Goal: Task Accomplishment & Management: Manage account settings

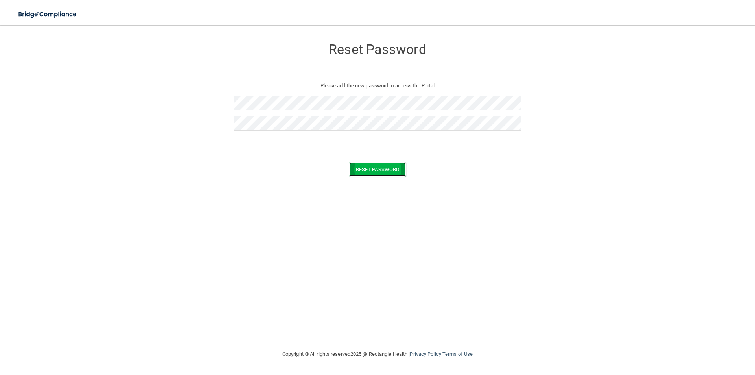
click at [389, 170] on button "Reset Password" at bounding box center [377, 169] width 57 height 15
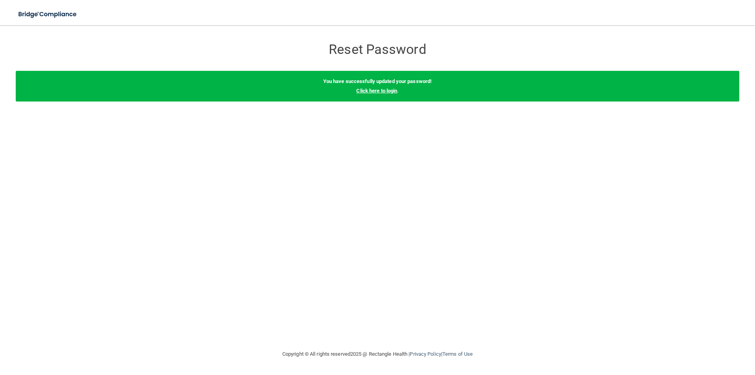
click at [380, 92] on link "Click here to login" at bounding box center [376, 91] width 41 height 6
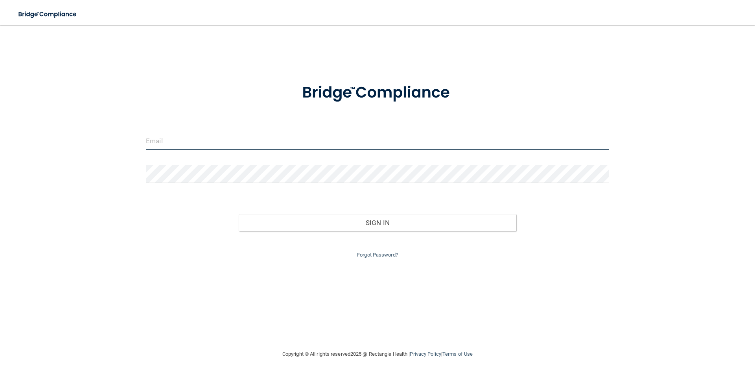
click at [147, 140] on input "email" at bounding box center [378, 141] width 464 height 18
click at [188, 143] on input "email" at bounding box center [378, 141] width 464 height 18
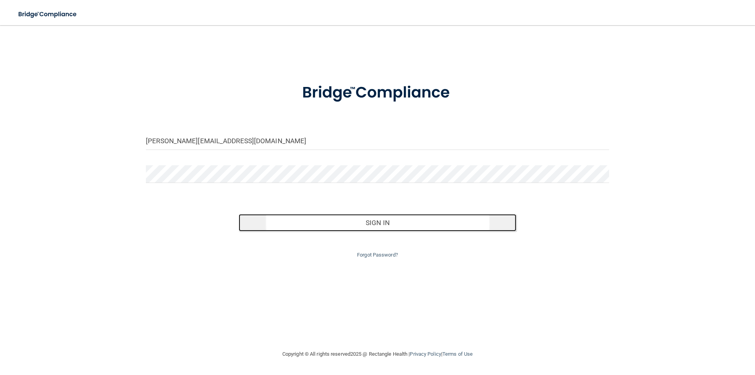
click at [388, 223] on button "Sign In" at bounding box center [378, 222] width 278 height 17
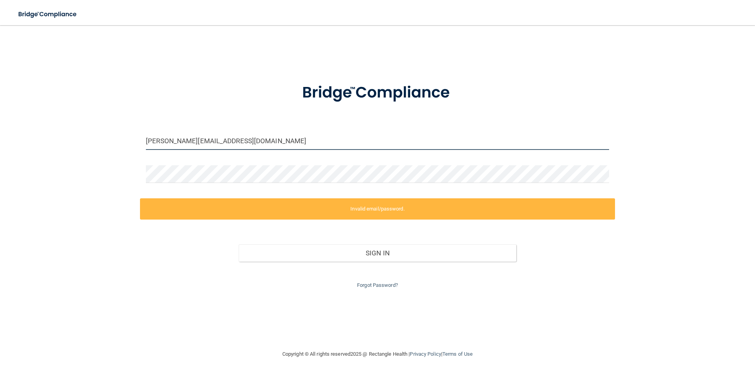
click at [186, 141] on input "[PERSON_NAME][EMAIL_ADDRESS][DOMAIN_NAME]" at bounding box center [378, 141] width 464 height 18
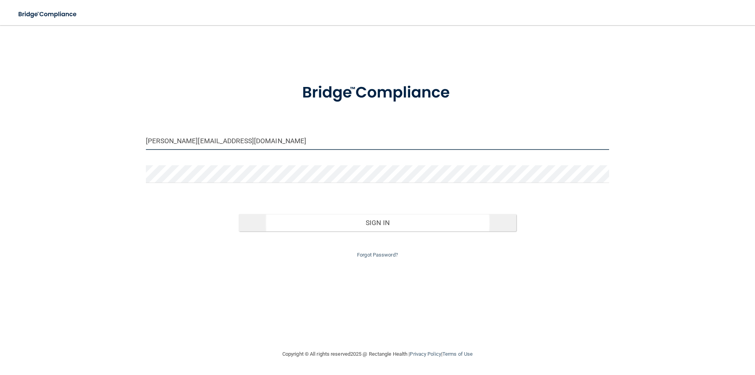
type input "[PERSON_NAME][EMAIL_ADDRESS][DOMAIN_NAME]"
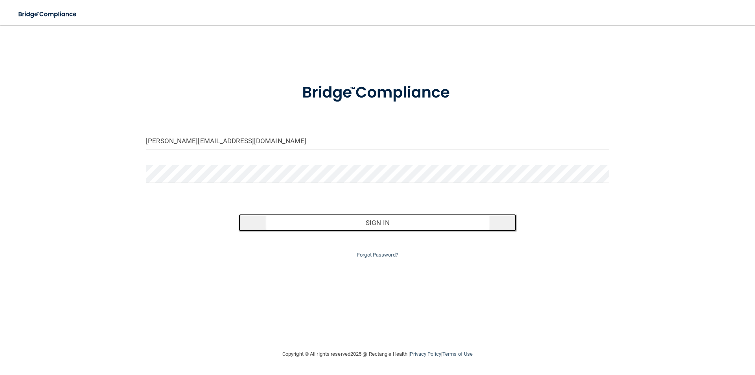
click at [367, 227] on button "Sign In" at bounding box center [378, 222] width 278 height 17
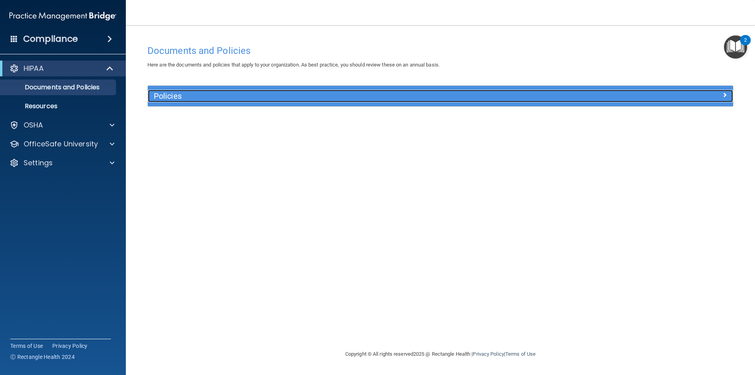
click at [722, 96] on div at bounding box center [660, 94] width 146 height 9
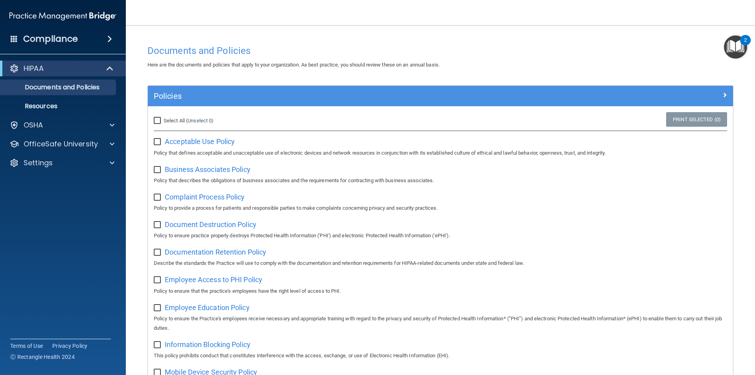
click at [159, 116] on label "Select All (Unselect 0) Unselect All" at bounding box center [184, 120] width 60 height 9
click at [159, 118] on input "Select All (Unselect 0) Unselect All" at bounding box center [158, 121] width 9 height 6
checkbox input "true"
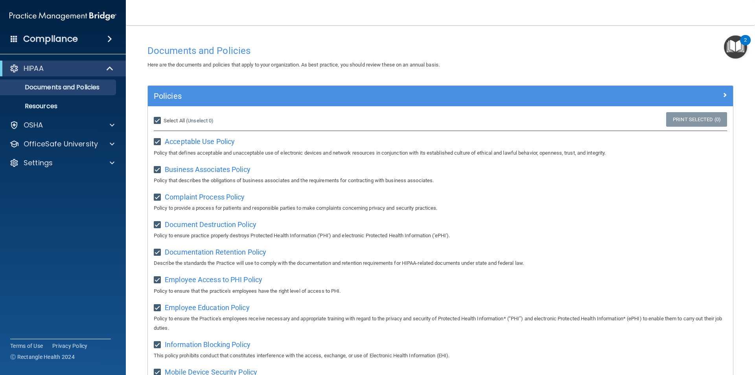
checkbox input "true"
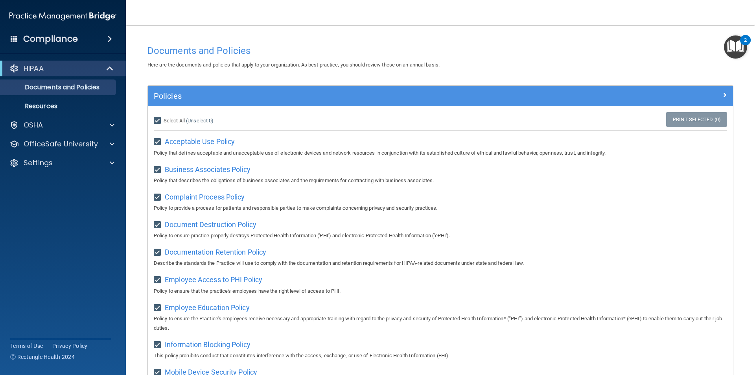
checkbox input "true"
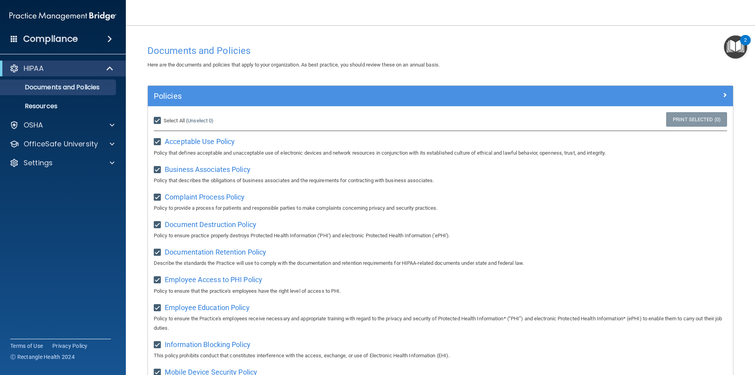
checkbox input "true"
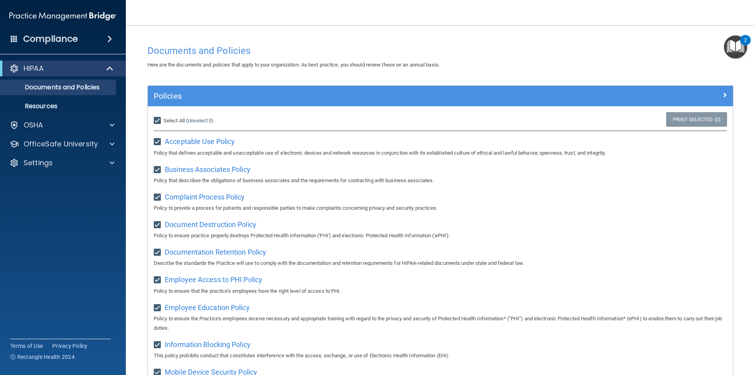
checkbox input "true"
click at [157, 121] on input "Select All (Unselect 21) Unselect All" at bounding box center [158, 121] width 9 height 6
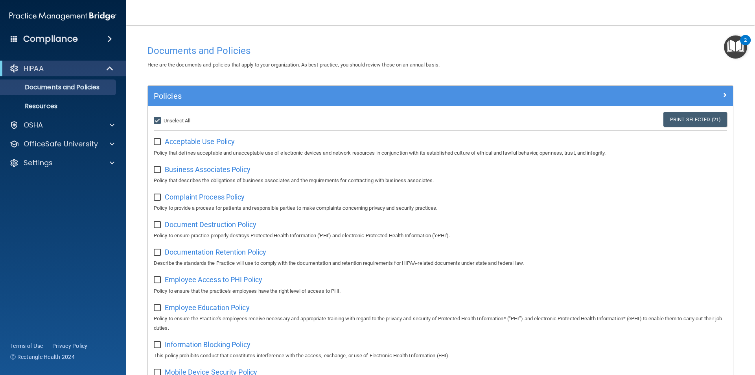
checkbox input "false"
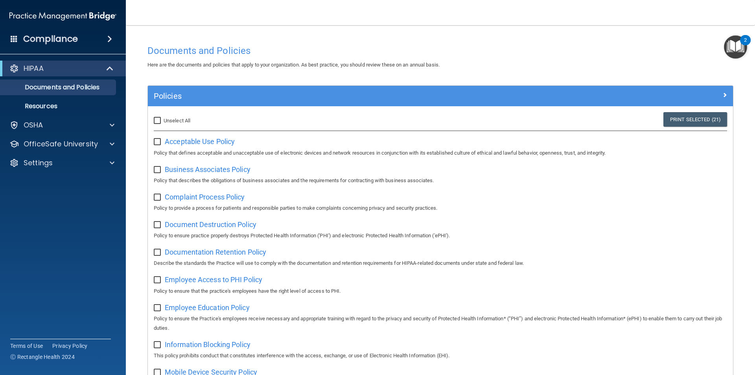
checkbox input "false"
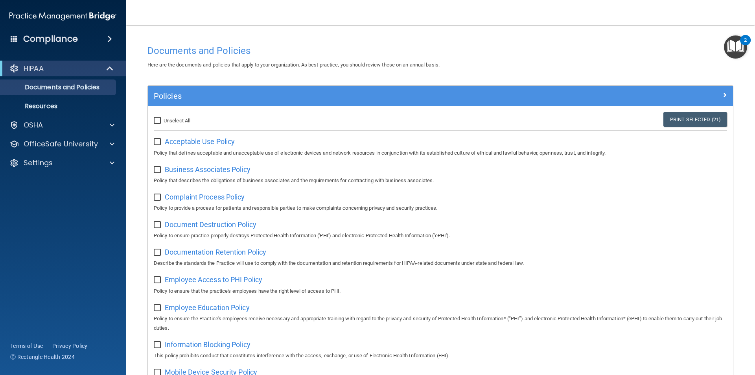
checkbox input "false"
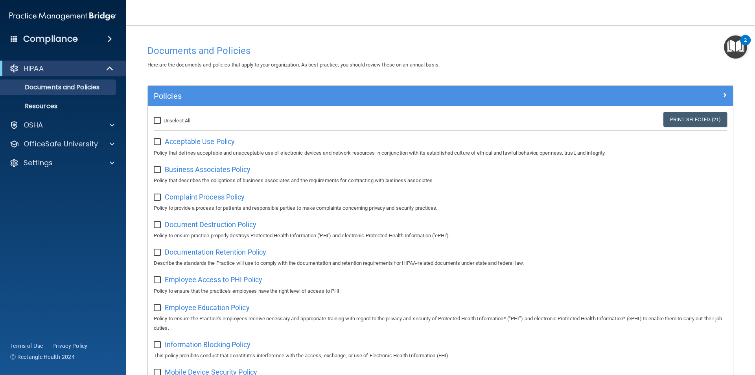
checkbox input "false"
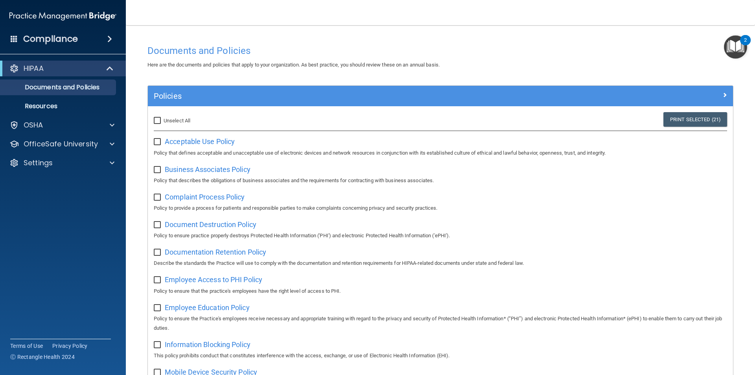
checkbox input "false"
click at [63, 120] on div "OSHA" at bounding box center [63, 125] width 126 height 16
click at [199, 137] on span "Acceptable Use Policy" at bounding box center [200, 141] width 70 height 8
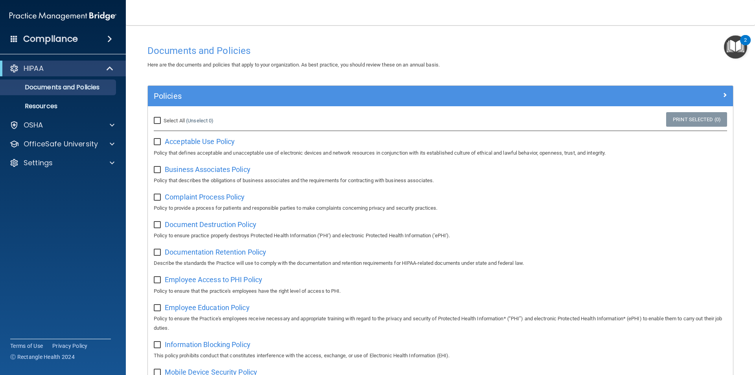
click at [155, 142] on input "checkbox" at bounding box center [158, 142] width 9 height 6
checkbox input "true"
click at [203, 169] on span "Business Associates Policy" at bounding box center [208, 169] width 86 height 8
drag, startPoint x: 155, startPoint y: 170, endPoint x: 164, endPoint y: 174, distance: 10.4
click at [155, 170] on input "checkbox" at bounding box center [158, 170] width 9 height 6
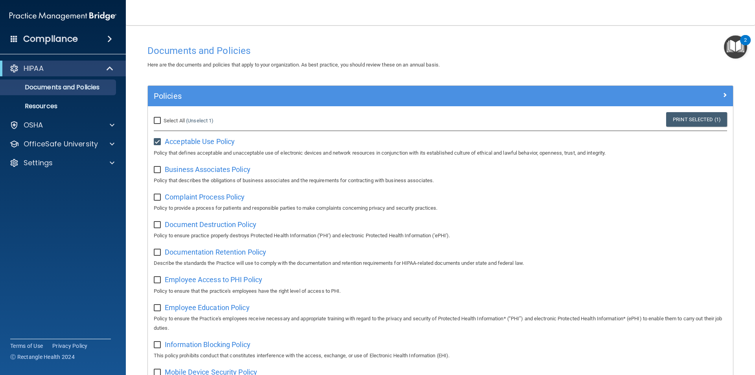
checkbox input "true"
click at [187, 200] on span "Complaint Process Policy" at bounding box center [205, 197] width 80 height 8
click at [158, 198] on input "checkbox" at bounding box center [158, 197] width 9 height 6
checkbox input "true"
click at [204, 228] on span "Document Destruction Policy" at bounding box center [211, 224] width 92 height 8
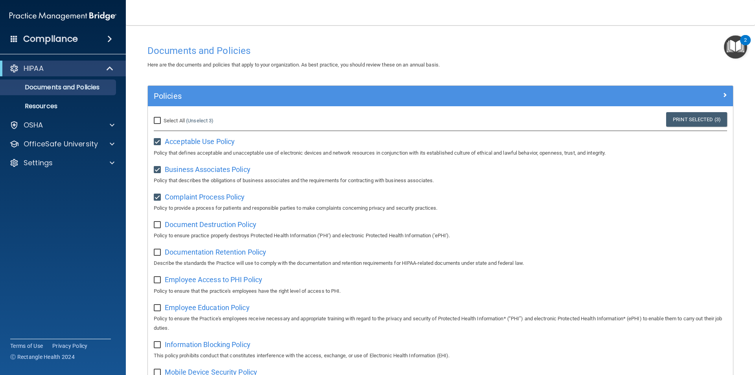
click at [160, 225] on input "checkbox" at bounding box center [158, 225] width 9 height 6
checkbox input "true"
click at [195, 254] on span "Documentation Retention Policy" at bounding box center [216, 252] width 102 height 8
click at [157, 251] on input "checkbox" at bounding box center [158, 252] width 9 height 6
checkbox input "true"
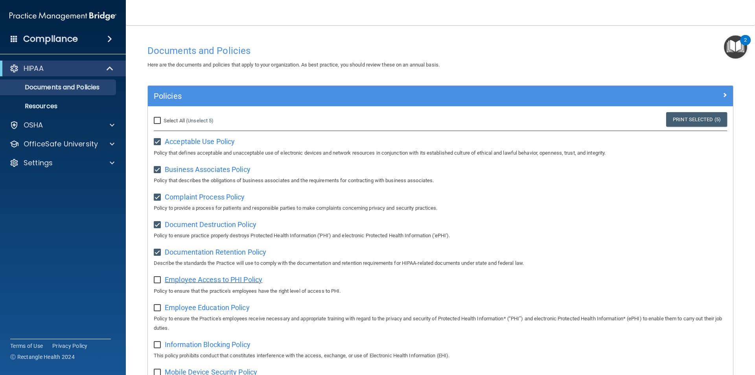
click at [189, 283] on span "Employee Access to PHI Policy" at bounding box center [214, 279] width 98 height 8
click at [157, 282] on input "checkbox" at bounding box center [158, 280] width 9 height 6
checkbox input "true"
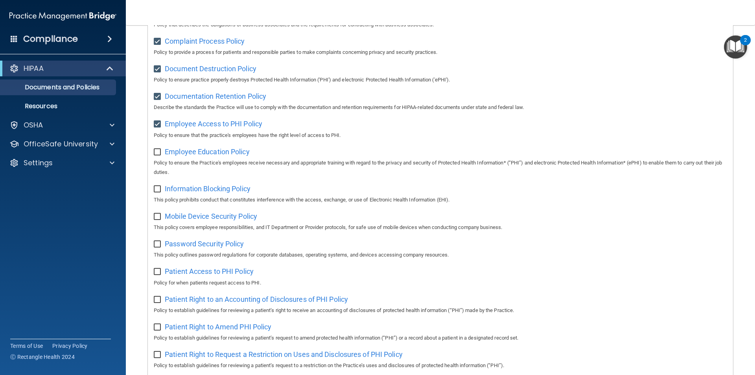
scroll to position [157, 0]
click at [204, 160] on p "Policy to ensure the Practice's employees receive necessary and appropriate tra…" at bounding box center [441, 166] width 574 height 19
click at [207, 154] on span "Employee Education Policy" at bounding box center [207, 150] width 85 height 8
click at [157, 151] on input "checkbox" at bounding box center [158, 151] width 9 height 6
checkbox input "true"
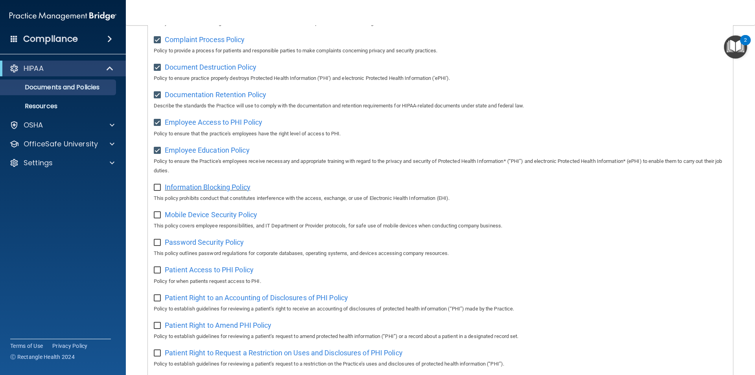
click at [199, 191] on span "Information Blocking Policy" at bounding box center [208, 187] width 86 height 8
click at [157, 188] on input "checkbox" at bounding box center [158, 188] width 9 height 6
checkbox input "true"
click at [189, 216] on span "Mobile Device Security Policy" at bounding box center [211, 215] width 92 height 8
click at [158, 218] on input "checkbox" at bounding box center [158, 215] width 9 height 6
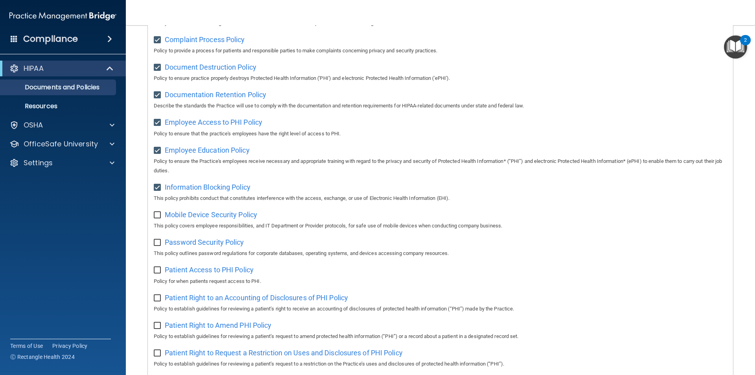
checkbox input "true"
click at [181, 246] on span "Password Security Policy" at bounding box center [204, 242] width 79 height 8
click at [157, 246] on input "checkbox" at bounding box center [158, 243] width 9 height 6
checkbox input "true"
click at [194, 272] on span "Patient Access to PHI Policy" at bounding box center [209, 270] width 89 height 8
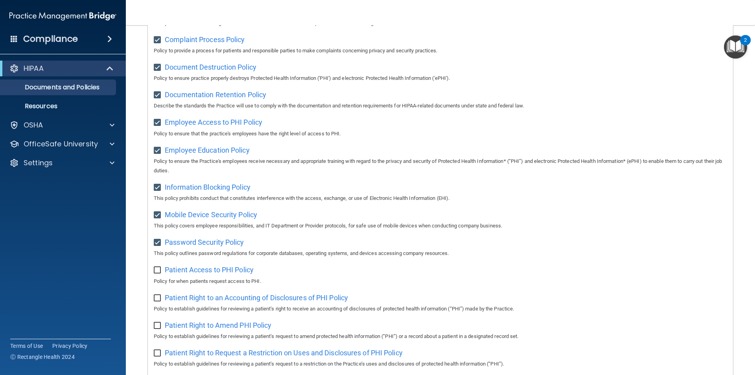
click at [163, 271] on input "checkbox" at bounding box center [158, 270] width 9 height 6
checkbox input "true"
click at [201, 301] on span "Patient Right to an Accounting of Disclosures of PHI Policy" at bounding box center [256, 298] width 183 height 8
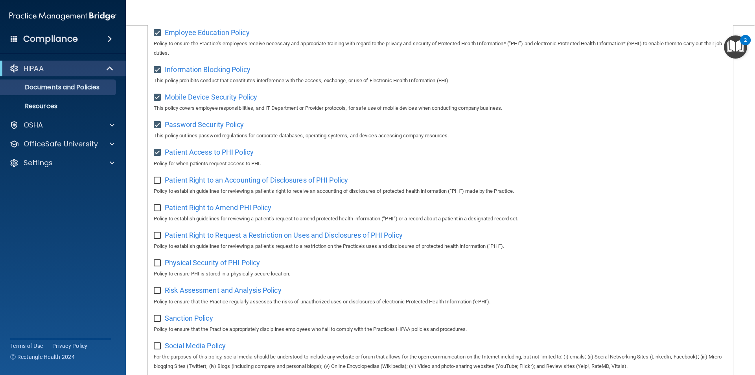
scroll to position [275, 0]
click at [157, 183] on input "checkbox" at bounding box center [158, 180] width 9 height 6
checkbox input "true"
click at [191, 211] on span "Patient Right to Amend PHI Policy" at bounding box center [218, 207] width 107 height 8
click at [156, 211] on input "checkbox" at bounding box center [158, 208] width 9 height 6
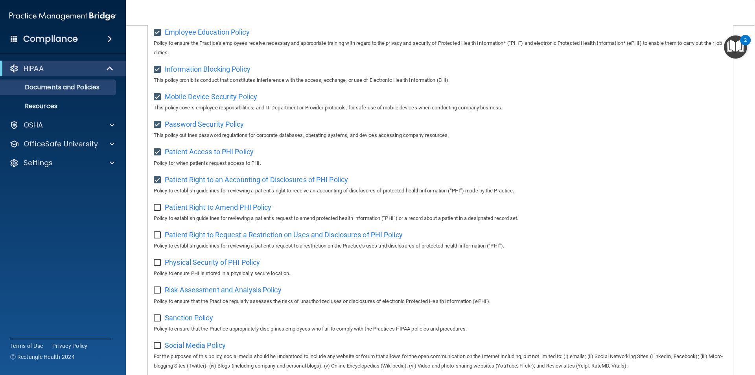
checkbox input "true"
click at [213, 239] on span "Patient Right to Request a Restriction on Uses and Disclosures of PHI Policy" at bounding box center [284, 235] width 238 height 8
click at [159, 238] on input "checkbox" at bounding box center [158, 235] width 9 height 6
checkbox input "true"
click at [200, 266] on span "Physical Security of PHI Policy" at bounding box center [212, 262] width 95 height 8
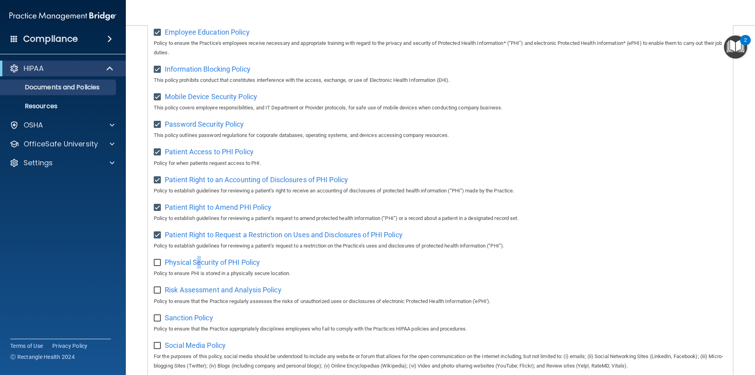
click at [157, 266] on input "checkbox" at bounding box center [158, 263] width 9 height 6
checkbox input "true"
click at [184, 294] on span "Risk Assessment and Analysis Policy" at bounding box center [223, 290] width 117 height 8
click at [157, 294] on input "checkbox" at bounding box center [158, 290] width 9 height 6
checkbox input "true"
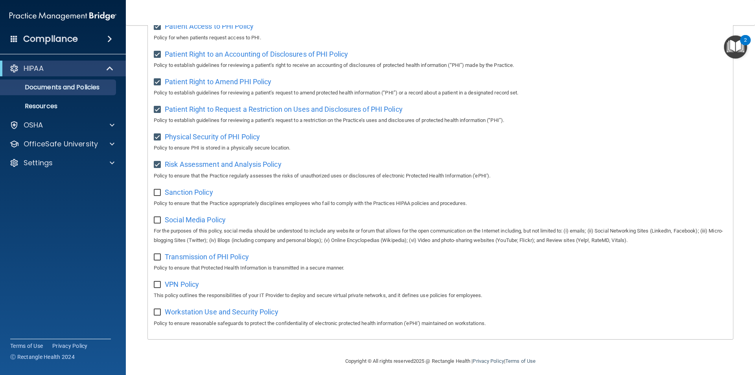
scroll to position [414, 0]
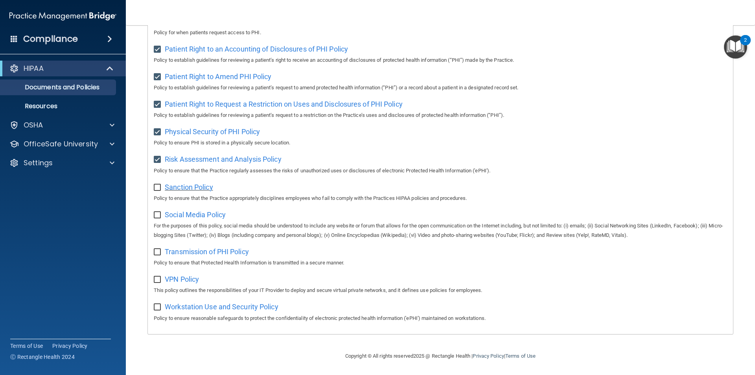
click at [181, 186] on span "Sanction Policy" at bounding box center [189, 187] width 48 height 8
click at [155, 187] on input "checkbox" at bounding box center [158, 188] width 9 height 6
checkbox input "true"
click at [190, 211] on span "Social Media Policy" at bounding box center [195, 215] width 61 height 8
